Goal: Task Accomplishment & Management: Use online tool/utility

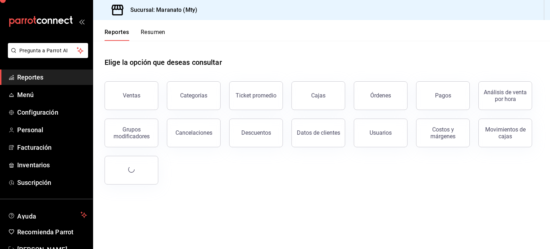
click at [28, 77] on span "Reportes" at bounding box center [52, 77] width 70 height 10
click at [430, 95] on button "Pagos" at bounding box center [443, 95] width 54 height 29
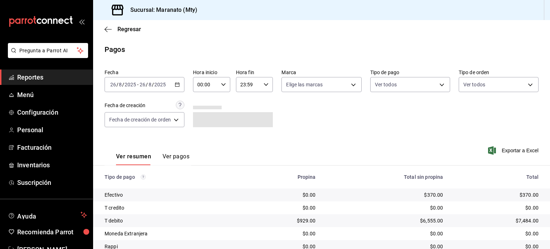
scroll to position [54, 0]
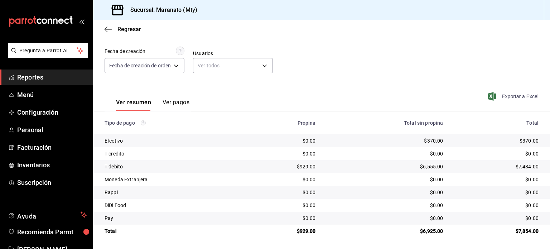
click at [507, 97] on span "Exportar a Excel" at bounding box center [513, 96] width 49 height 9
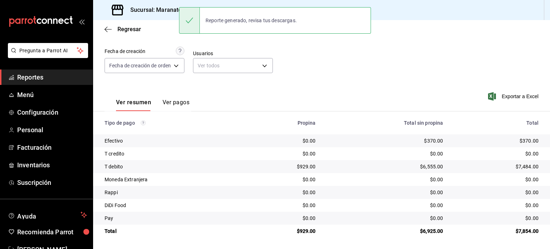
click at [377, 60] on div "Fecha [DATE] [DATE] - [DATE] [DATE] Hora inicio 00:00 Hora inicio Hora fin 23:5…" at bounding box center [322, 46] width 434 height 69
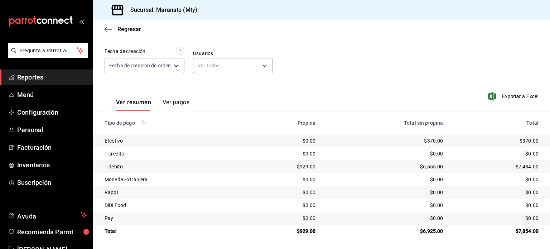
click at [376, 62] on div "Fecha [DATE] [DATE] - [DATE] [DATE] Hora inicio 00:00 Hora inicio Hora fin 23:5…" at bounding box center [322, 46] width 434 height 69
